Goal: Task Accomplishment & Management: Use online tool/utility

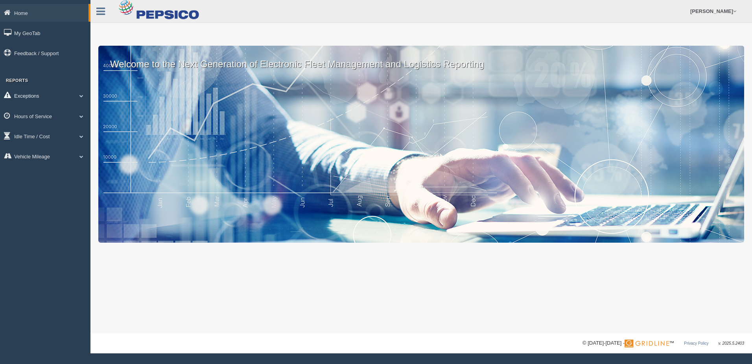
click at [77, 98] on link "Exceptions" at bounding box center [45, 96] width 91 height 18
click at [76, 174] on link "Hours of Service" at bounding box center [45, 172] width 91 height 18
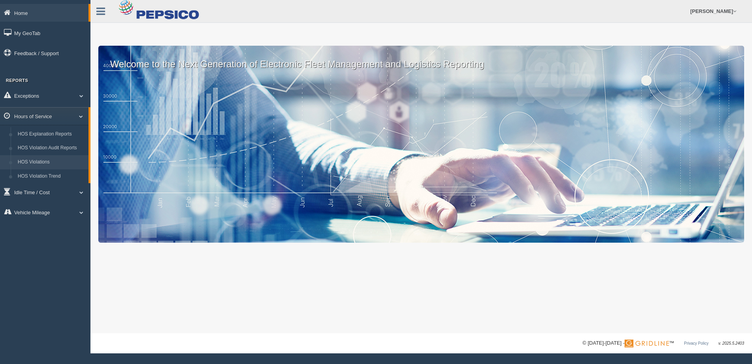
click at [43, 159] on link "HOS Violations" at bounding box center [51, 162] width 74 height 14
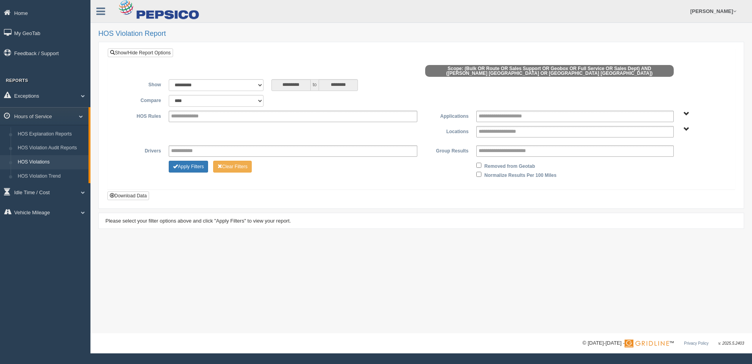
click at [56, 133] on link "HOS Explanation Reports" at bounding box center [51, 134] width 74 height 14
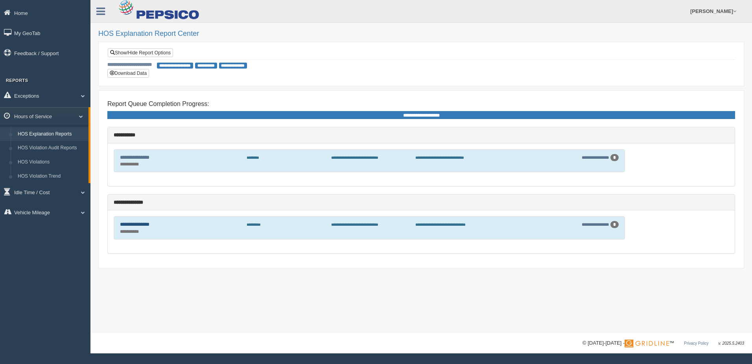
click at [136, 224] on link "**********" at bounding box center [135, 224] width 30 height 5
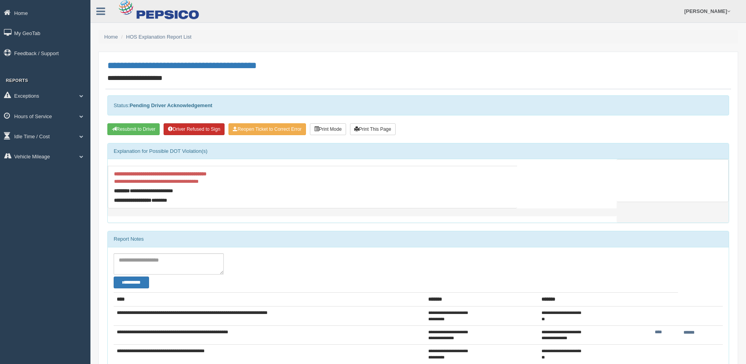
click at [187, 130] on button "Driver Refused to Sign" at bounding box center [194, 129] width 61 height 12
